Goal: Information Seeking & Learning: Stay updated

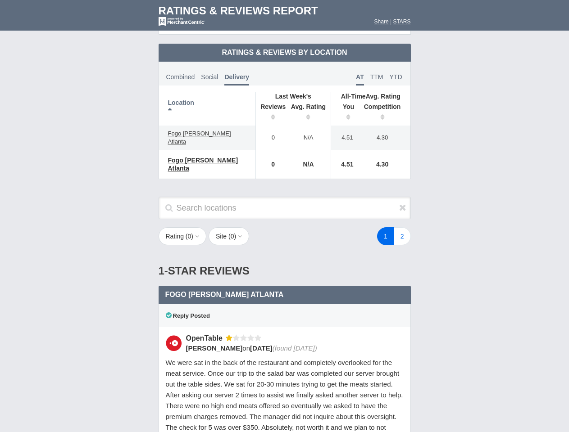
scroll to position [437, 0]
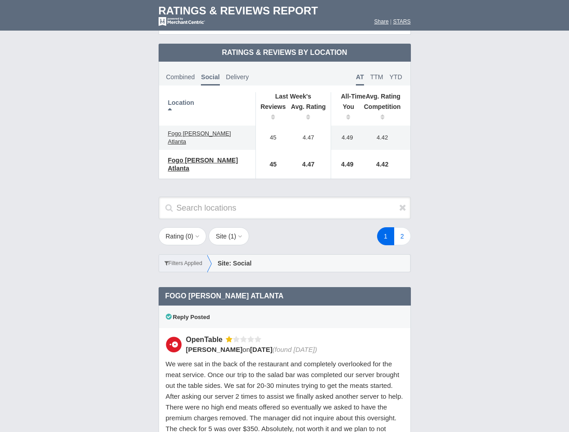
scroll to position [437, 0]
